Goal: Task Accomplishment & Management: Manage account settings

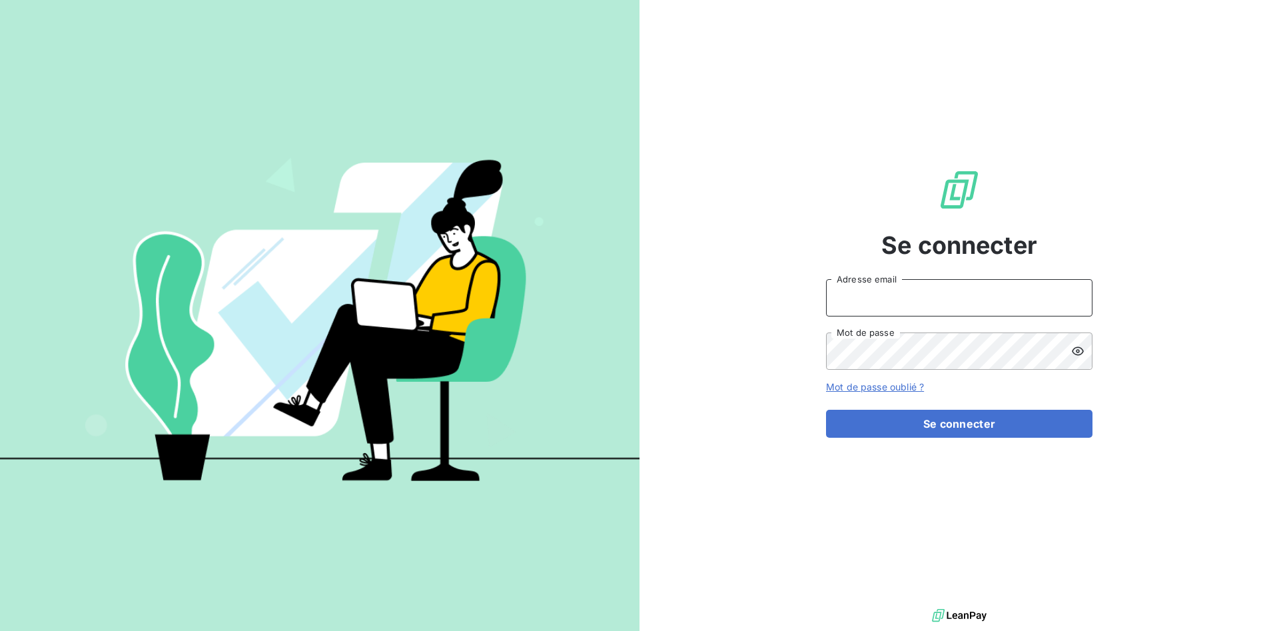
click at [883, 304] on input "Adresse email" at bounding box center [959, 297] width 266 height 37
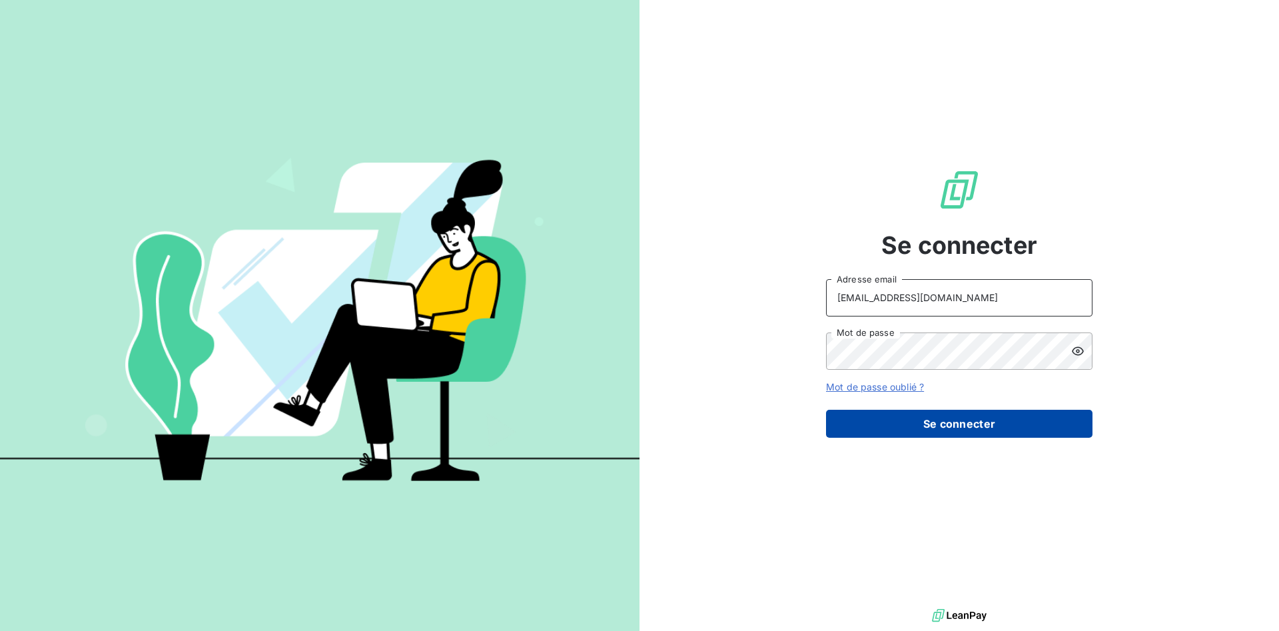
type input "[EMAIL_ADDRESS][DOMAIN_NAME]"
click at [989, 432] on button "Se connecter" at bounding box center [959, 424] width 266 height 28
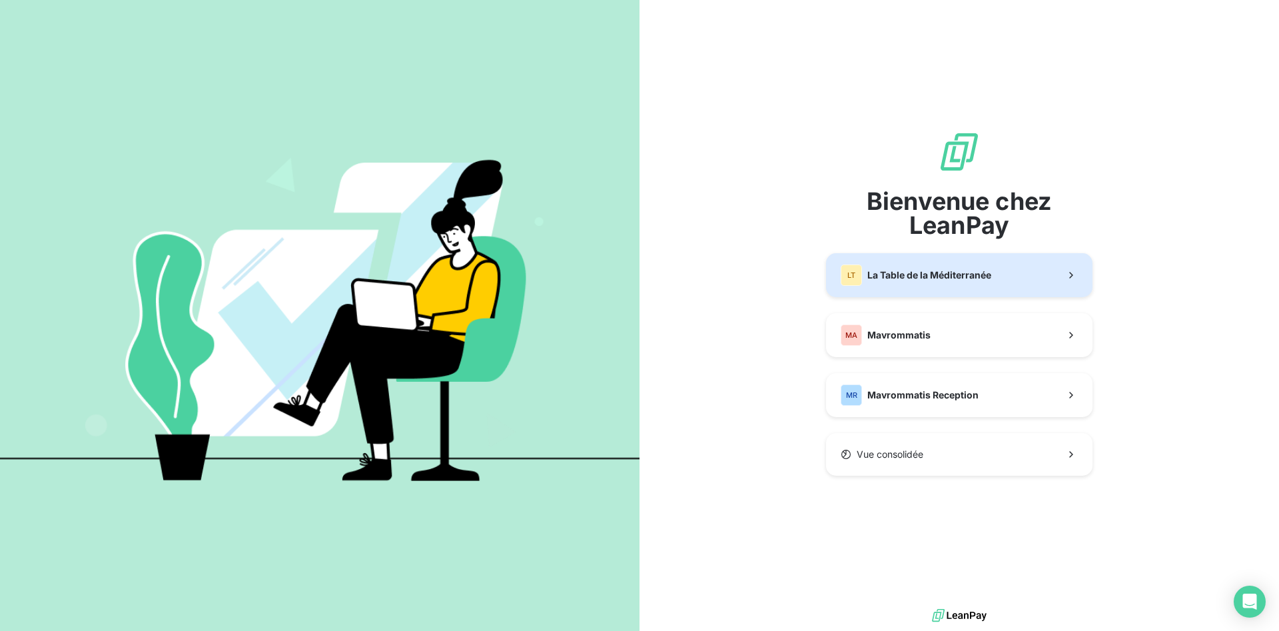
click at [895, 280] on span "La Table de la Méditerranée" at bounding box center [929, 274] width 124 height 13
